Goal: Task Accomplishment & Management: Use online tool/utility

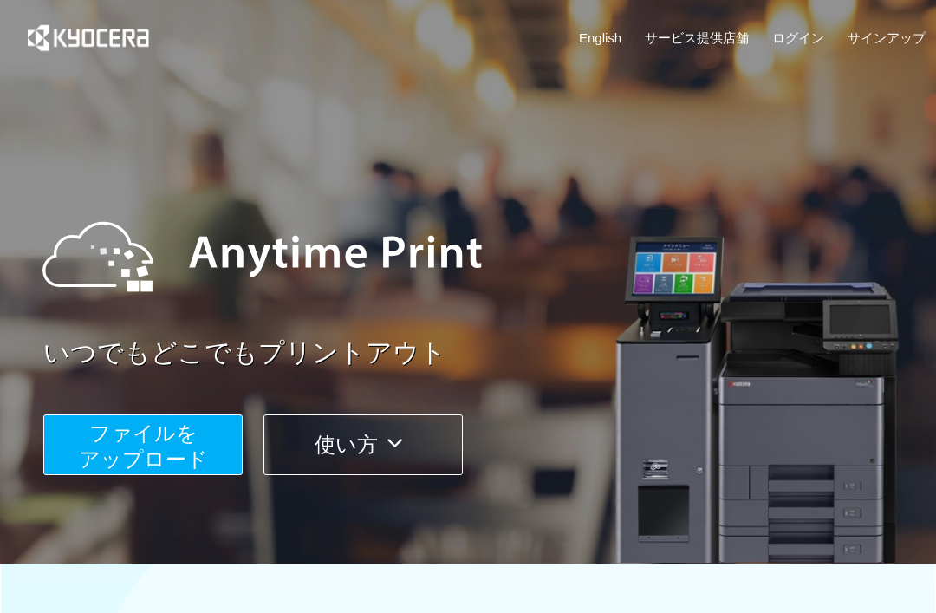
click at [91, 452] on span "ファイルを ​​アップロード" at bounding box center [143, 445] width 129 height 49
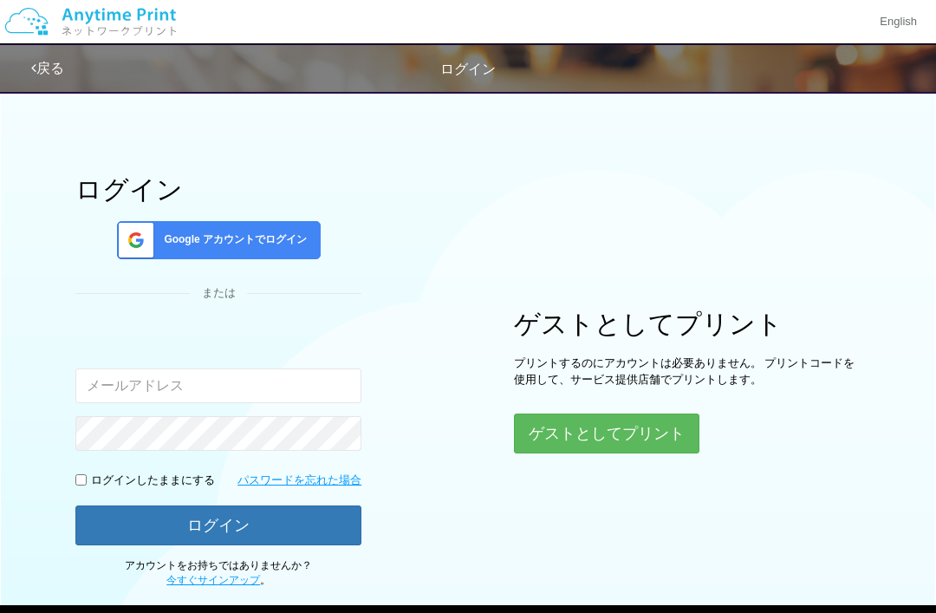
click at [616, 437] on button "ゲストとしてプリント" at bounding box center [607, 434] width 186 height 40
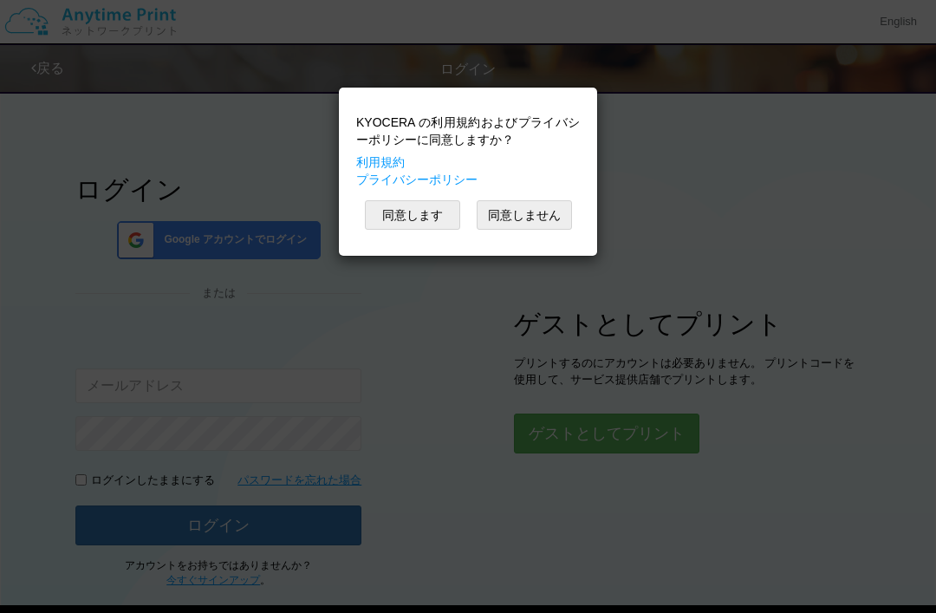
click at [430, 202] on button "同意します" at bounding box center [412, 214] width 95 height 29
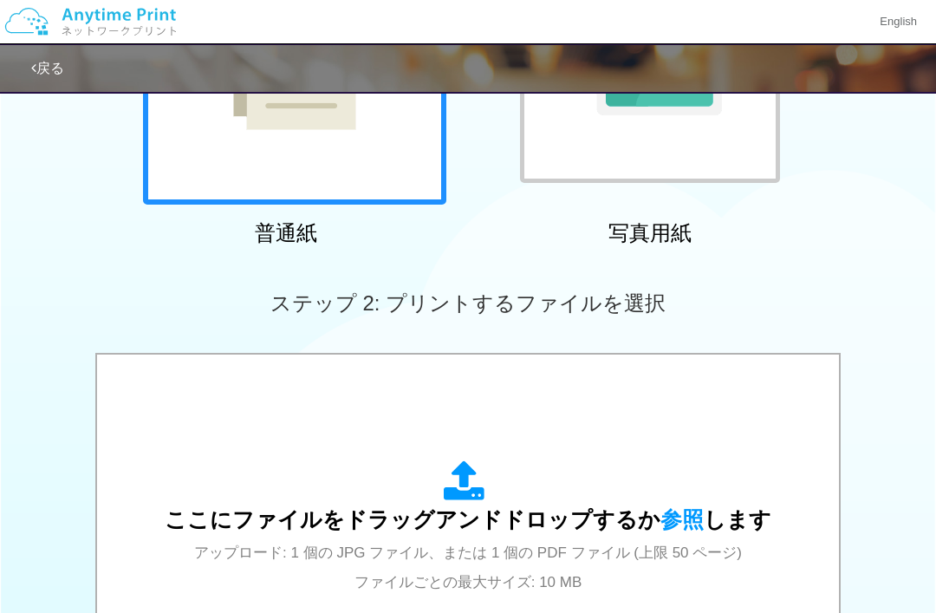
scroll to position [450, 0]
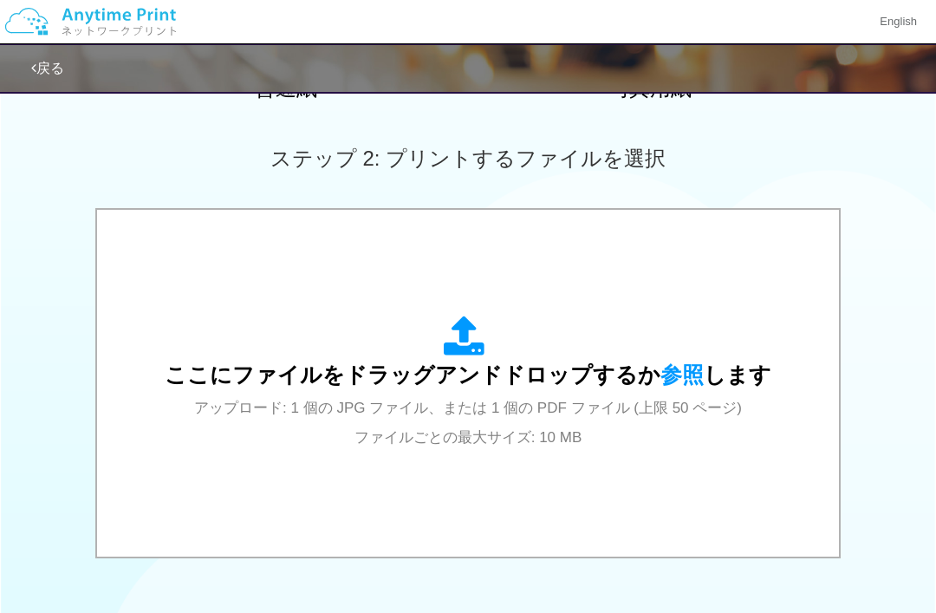
click at [463, 330] on icon at bounding box center [468, 337] width 49 height 43
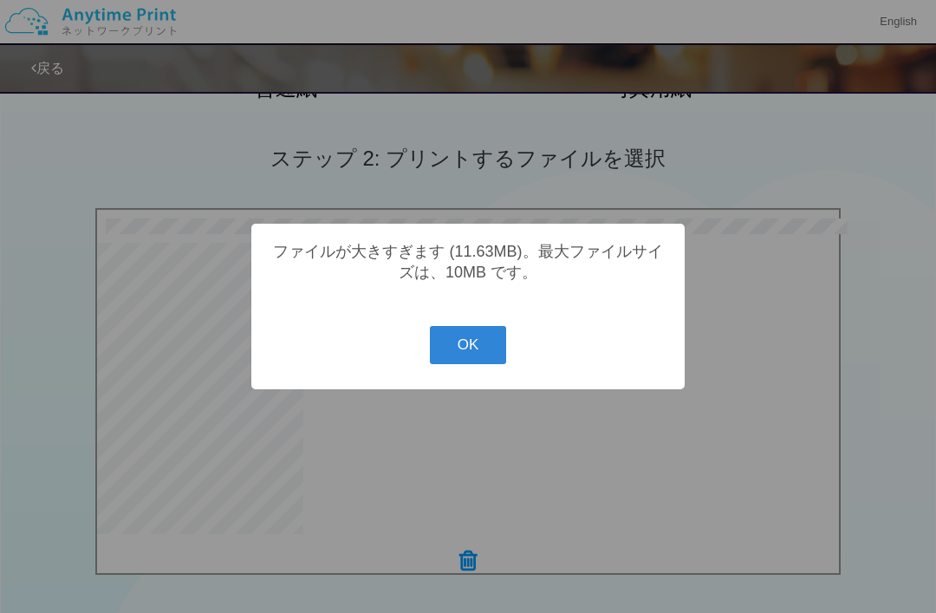
click at [463, 364] on button "OK" at bounding box center [468, 345] width 77 height 38
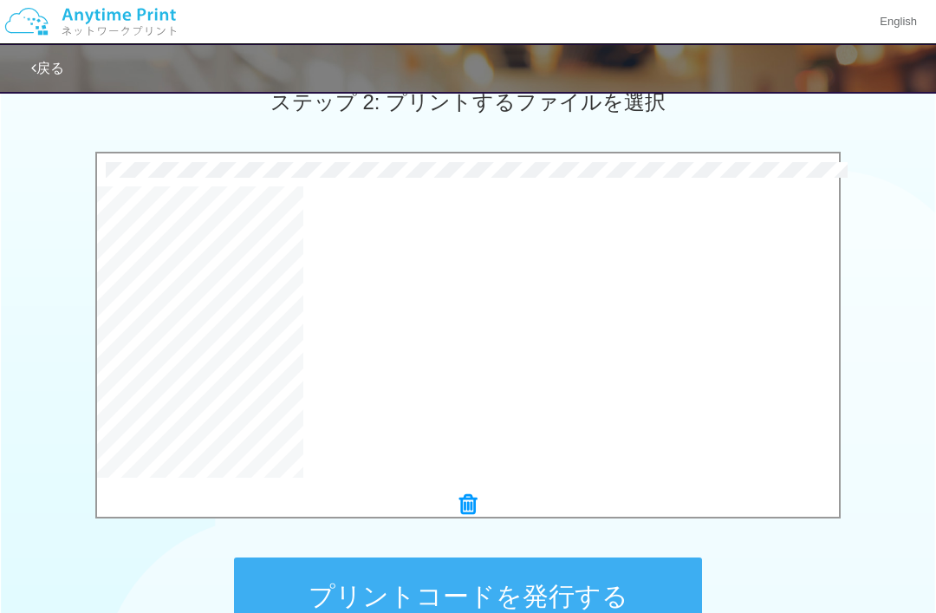
scroll to position [494, 0]
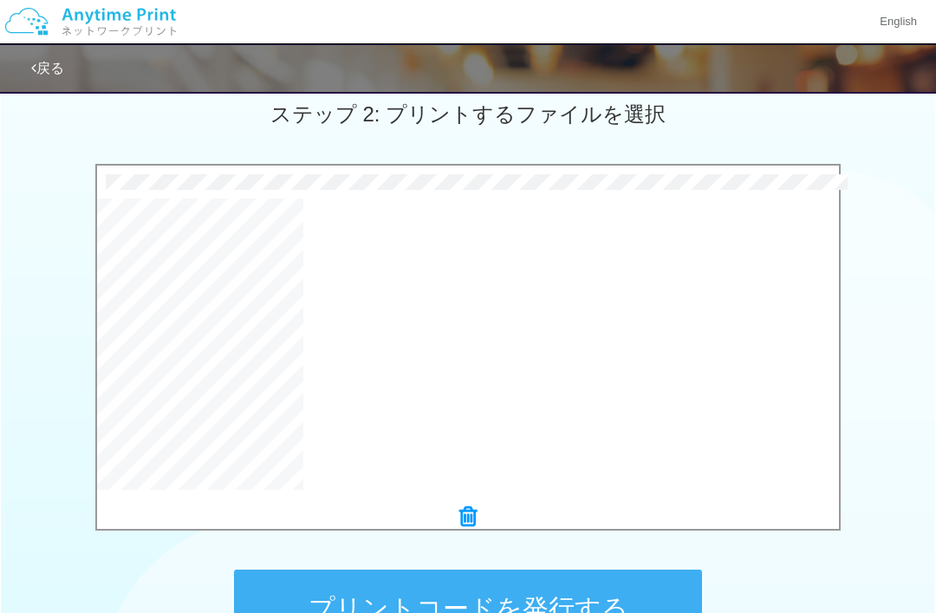
click at [469, 505] on icon at bounding box center [468, 516] width 17 height 23
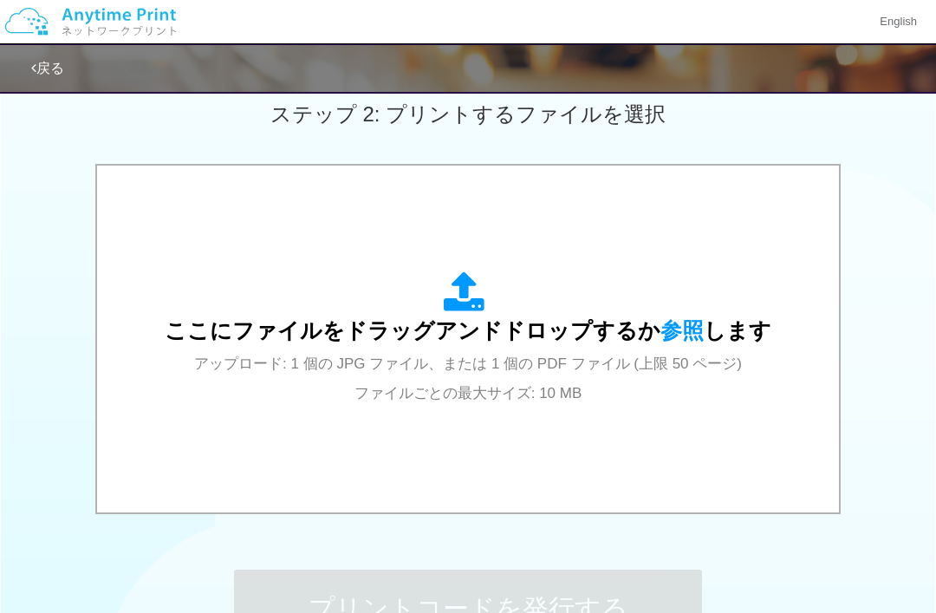
click at [467, 287] on icon at bounding box center [468, 292] width 49 height 43
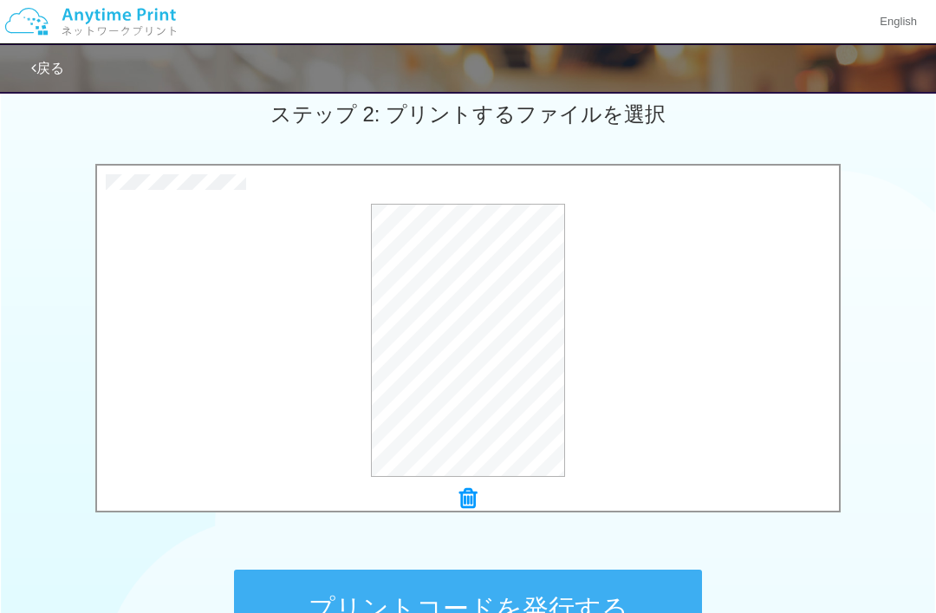
click at [618, 612] on button "プリントコードを発行する" at bounding box center [468, 609] width 468 height 78
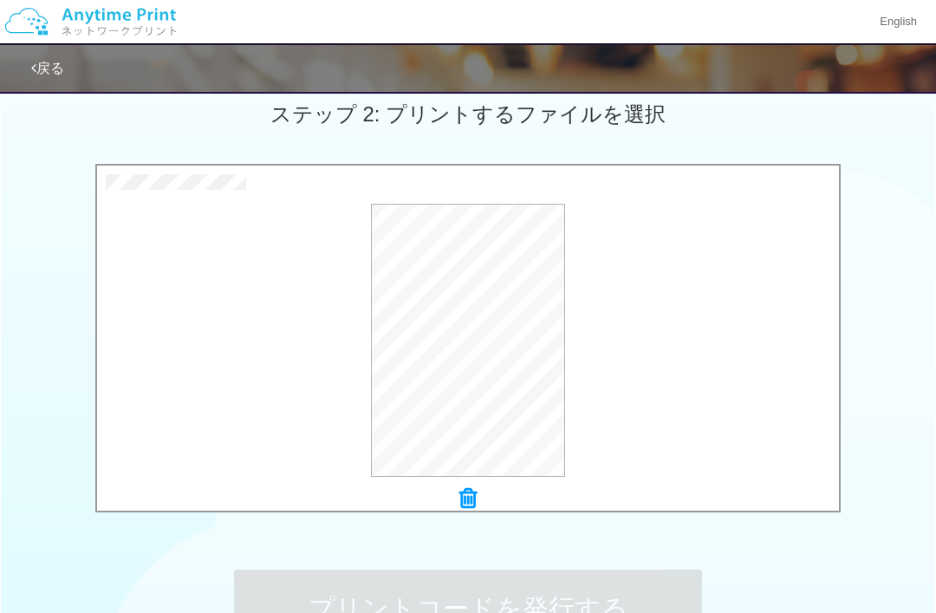
scroll to position [0, 0]
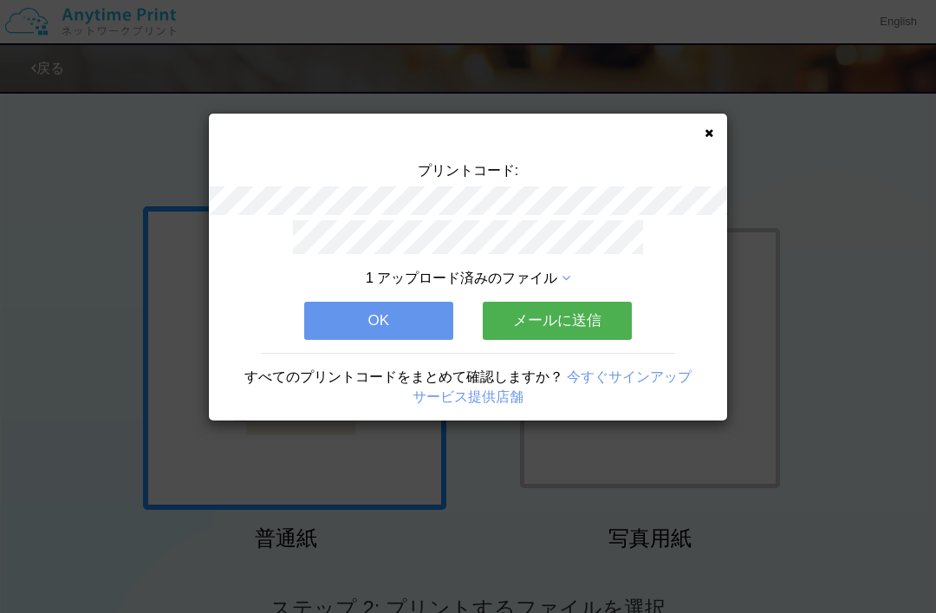
click at [705, 127] on icon at bounding box center [709, 132] width 9 height 11
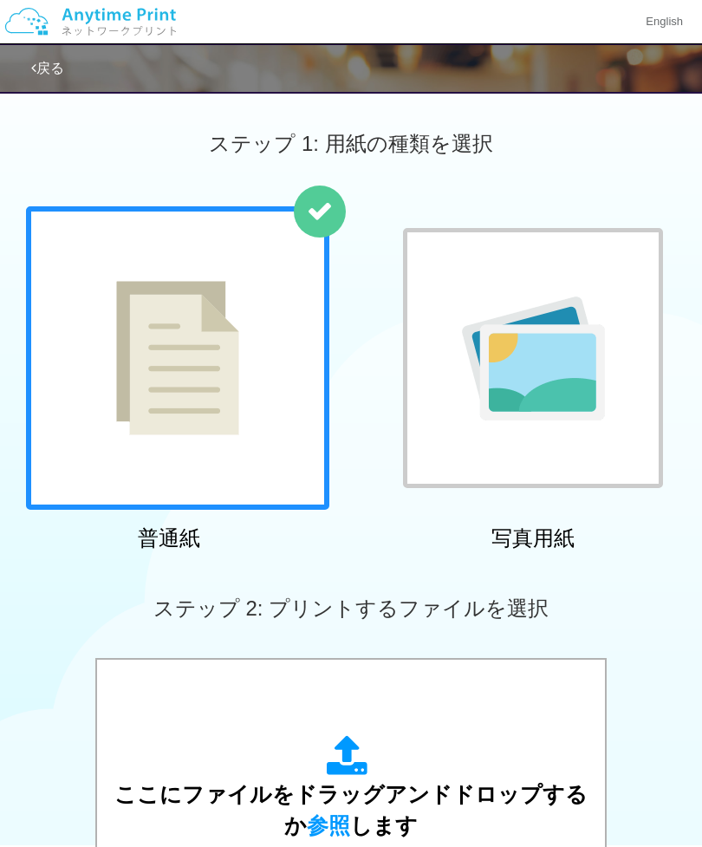
click at [319, 612] on span "ここにファイルをドラッグアンドドロップするか 参照 します" at bounding box center [350, 809] width 473 height 55
click at [348, 612] on div "ここにファイルをドラッグアンドドロップするか 参照 します アップロード: 1 個の JPG ファイル、または 1 個の PDF ファイル (上限 50 ペー…" at bounding box center [350, 833] width 473 height 312
click at [440, 612] on div "ここにファイルをドラッグアンドドロップするか 参照 します アップロード: 1 個の JPG ファイル、または 1 個の PDF ファイル (上限 50 ペー…" at bounding box center [350, 833] width 473 height 196
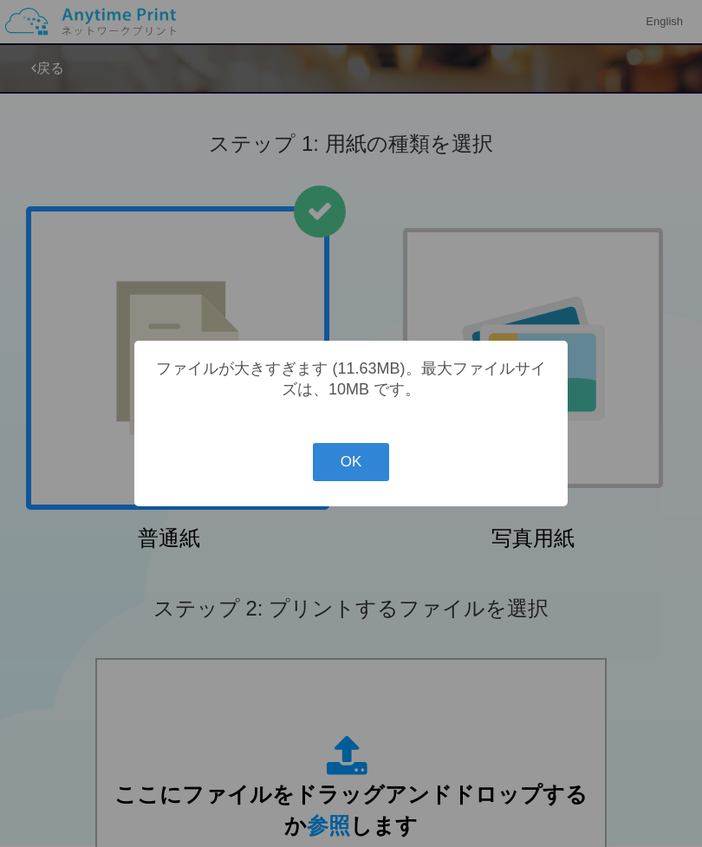
click at [347, 479] on button "OK" at bounding box center [351, 462] width 77 height 38
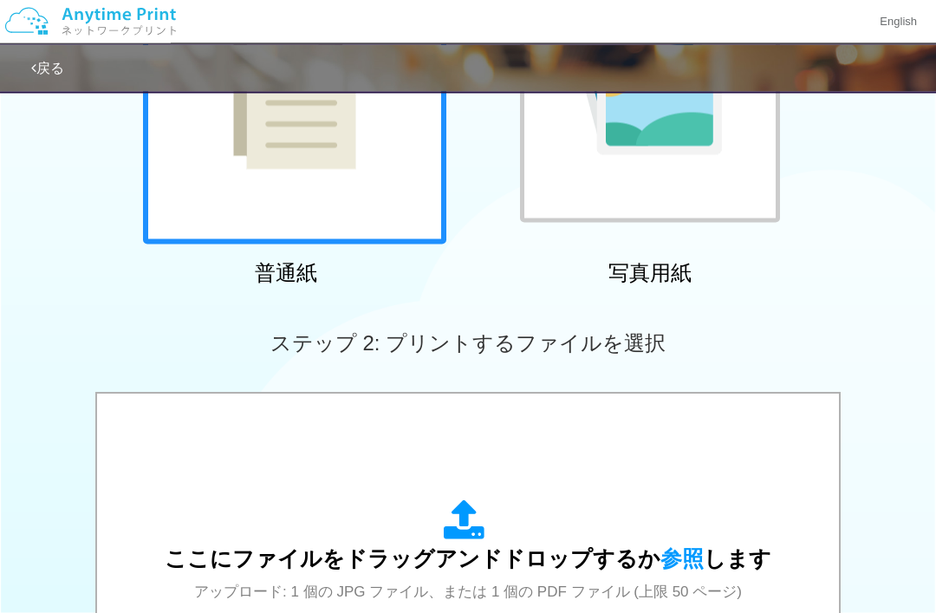
scroll to position [264, 0]
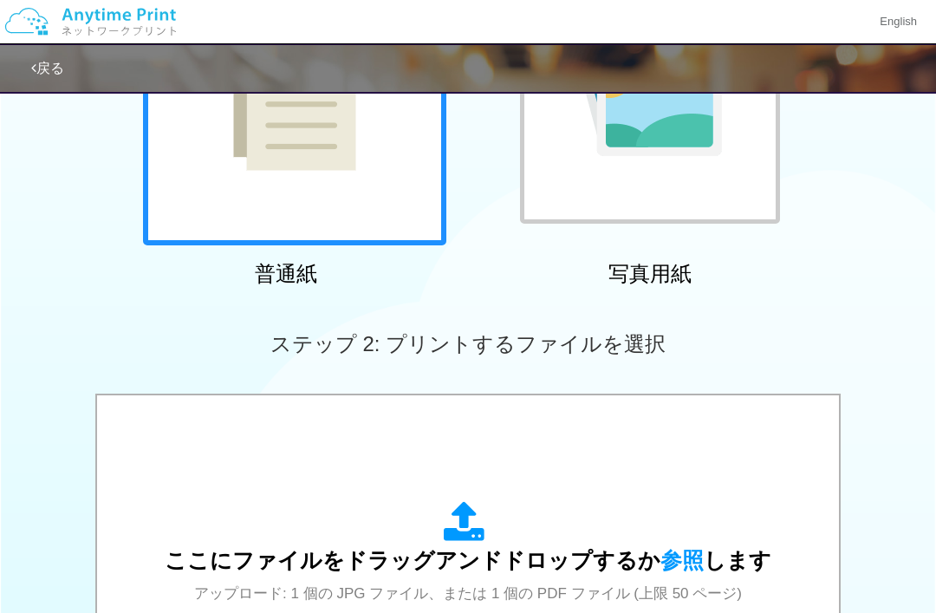
click at [451, 519] on icon at bounding box center [468, 522] width 49 height 43
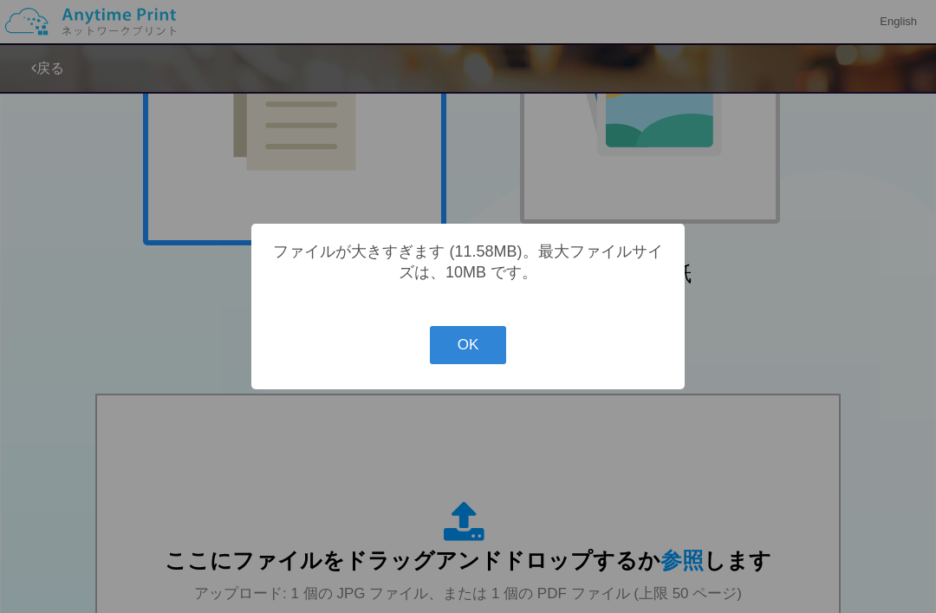
click at [474, 364] on button "OK" at bounding box center [468, 345] width 77 height 38
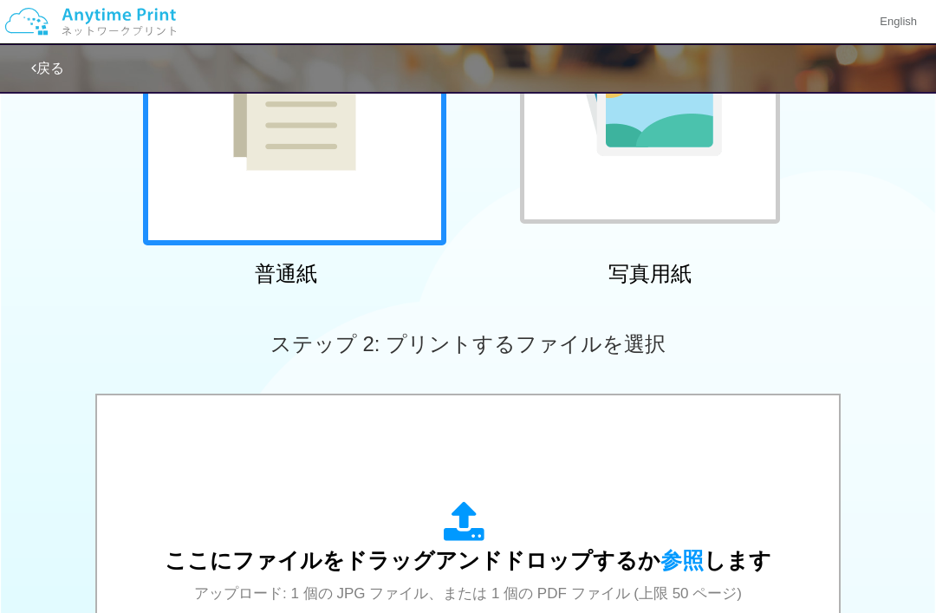
scroll to position [227, 0]
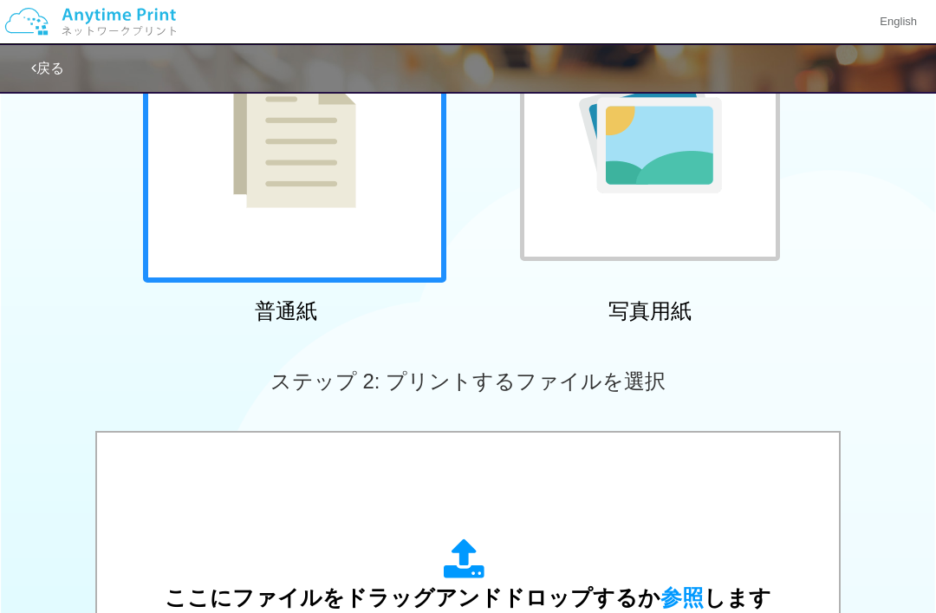
click at [456, 535] on div "ここにファイルをドラッグアンドドロップするか 参照 します アップロード: 1 個の JPG ファイル、または 1 個の PDF ファイル (上限 50 ペー…" at bounding box center [468, 606] width 708 height 312
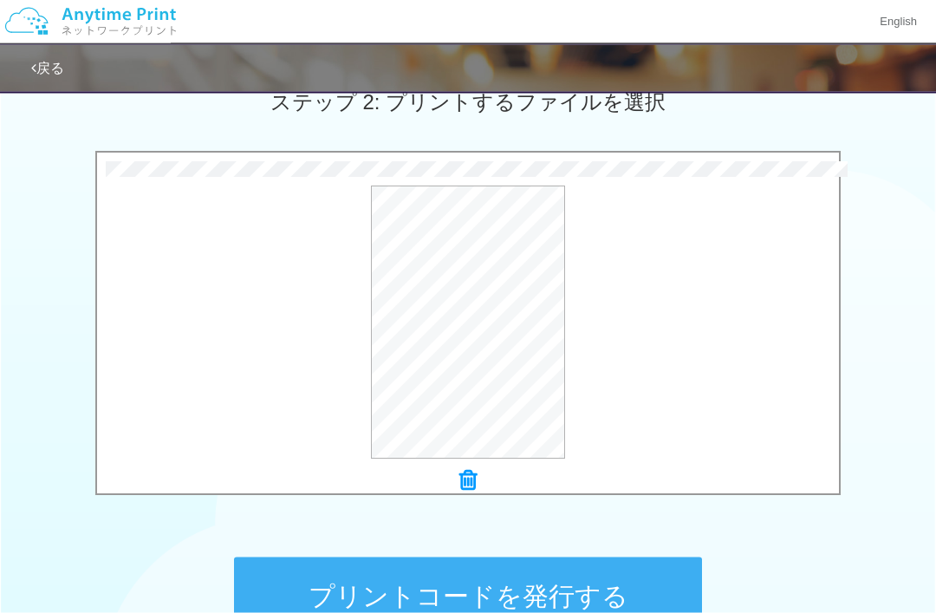
scroll to position [511, 0]
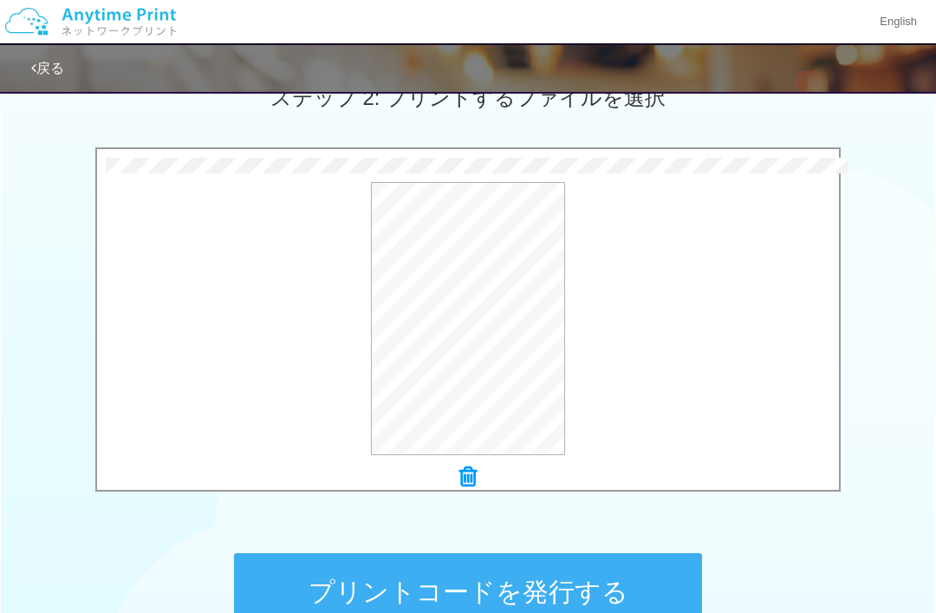
click at [595, 581] on button "プリントコードを発行する" at bounding box center [468, 592] width 468 height 78
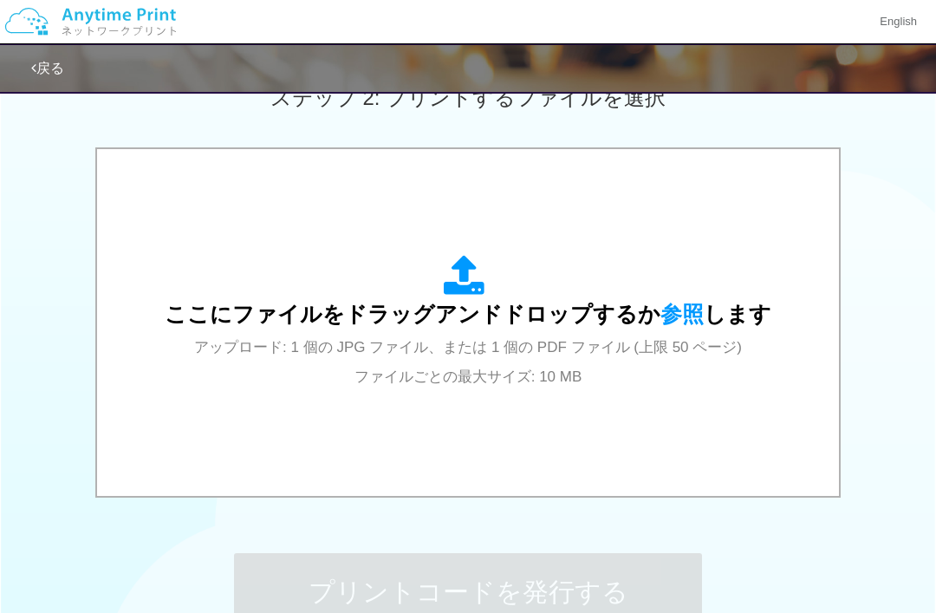
scroll to position [0, 0]
